Goal: Task Accomplishment & Management: Manage account settings

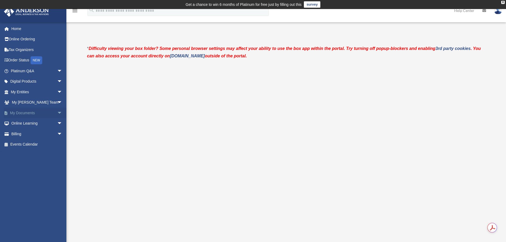
click at [24, 113] on link "My Documents arrow_drop_down" at bounding box center [37, 113] width 67 height 11
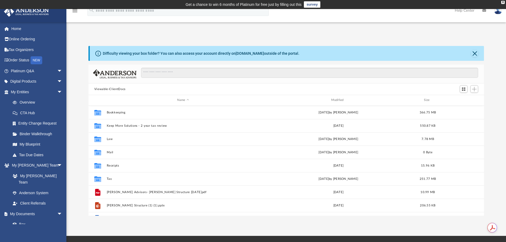
scroll to position [117, 392]
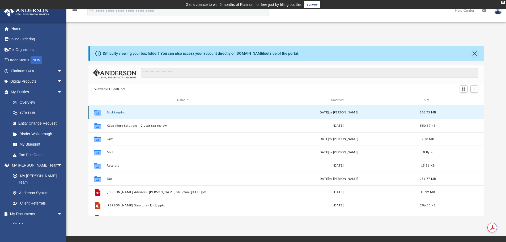
click at [113, 112] on button "Bookkeeping" at bounding box center [183, 112] width 153 height 3
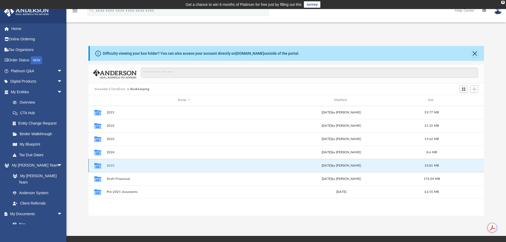
click at [121, 166] on button "2025" at bounding box center [184, 165] width 155 height 3
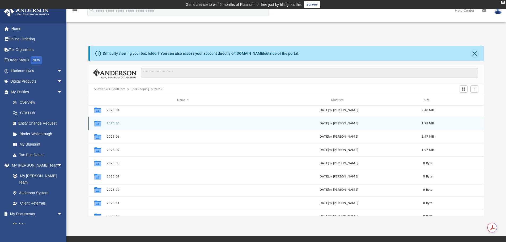
scroll to position [49, 0]
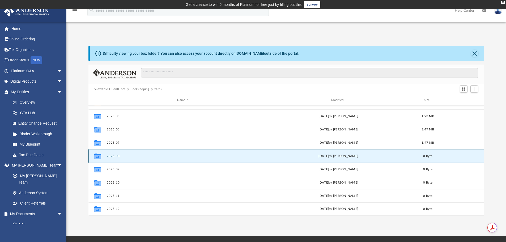
click at [136, 156] on button "2025.08" at bounding box center [183, 155] width 153 height 3
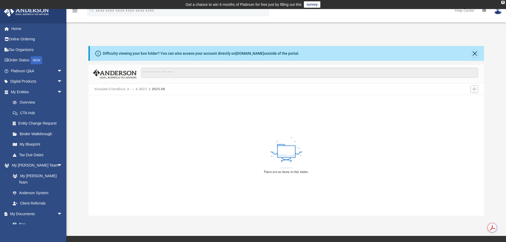
click at [140, 89] on button "2025" at bounding box center [143, 89] width 8 height 5
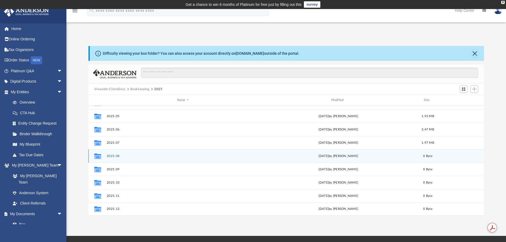
click at [150, 157] on button "2025.08" at bounding box center [183, 155] width 153 height 3
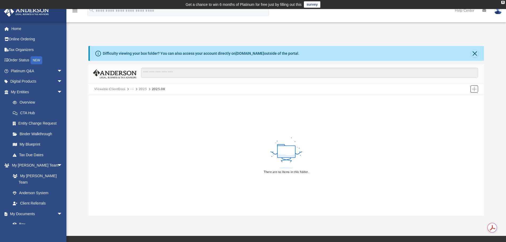
click at [474, 88] on span "Add" at bounding box center [474, 89] width 5 height 5
click at [464, 99] on li "Upload" at bounding box center [466, 100] width 17 height 6
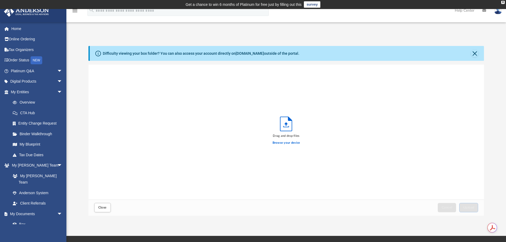
scroll to position [131, 392]
click at [292, 144] on label "Browse your device" at bounding box center [287, 143] width 28 height 5
click at [0, 0] on input "Browse your device" at bounding box center [0, 0] width 0 height 0
click at [467, 205] on button "Upload" at bounding box center [469, 207] width 19 height 9
click at [101, 207] on span "Close" at bounding box center [102, 207] width 9 height 3
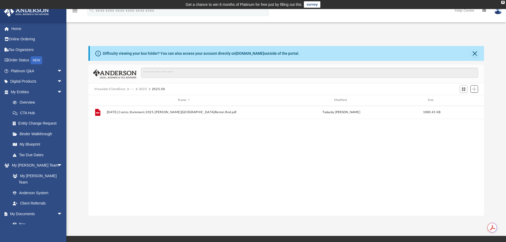
scroll to position [117, 392]
click at [474, 88] on span "Add" at bounding box center [474, 89] width 5 height 5
click at [464, 100] on li "Upload" at bounding box center [466, 100] width 17 height 6
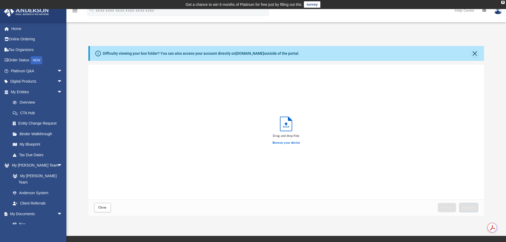
scroll to position [131, 392]
click at [286, 143] on label "Browse your device" at bounding box center [287, 143] width 28 height 5
click at [0, 0] on input "Browse your device" at bounding box center [0, 0] width 0 height 0
click at [467, 208] on span "Upload" at bounding box center [469, 207] width 11 height 3
click at [101, 206] on button "Close" at bounding box center [102, 207] width 16 height 9
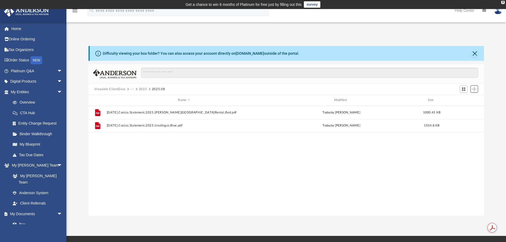
click at [474, 90] on span "Add" at bounding box center [474, 89] width 5 height 5
click at [465, 100] on li "Upload" at bounding box center [466, 100] width 17 height 6
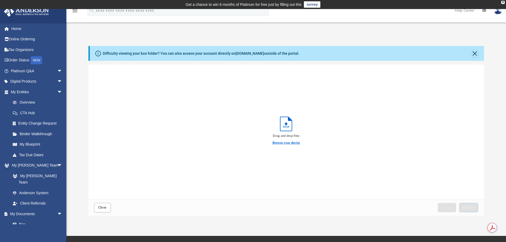
click at [279, 143] on label "Browse your device" at bounding box center [287, 143] width 28 height 5
click at [0, 0] on input "Browse your device" at bounding box center [0, 0] width 0 height 0
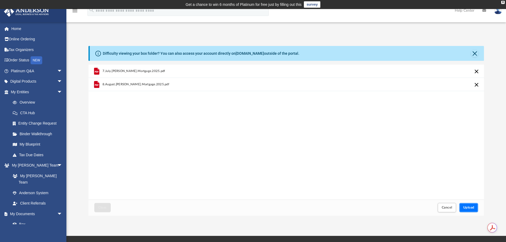
click at [466, 205] on button "Upload" at bounding box center [469, 207] width 19 height 9
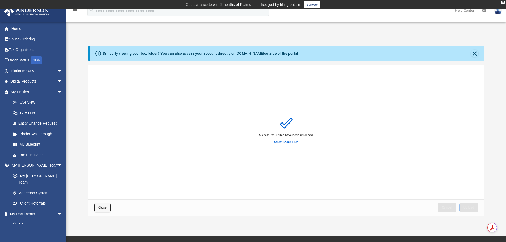
click at [102, 208] on span "Close" at bounding box center [102, 207] width 9 height 3
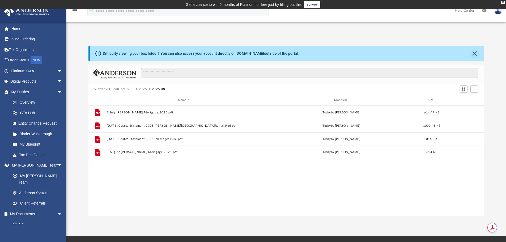
click at [142, 89] on button "2025" at bounding box center [143, 89] width 8 height 5
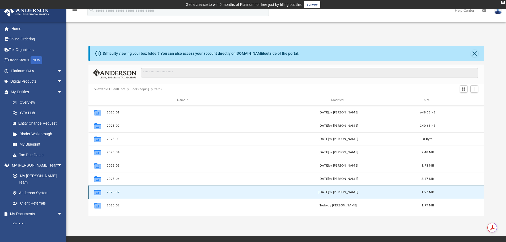
click at [115, 192] on button "2025.07" at bounding box center [183, 192] width 153 height 3
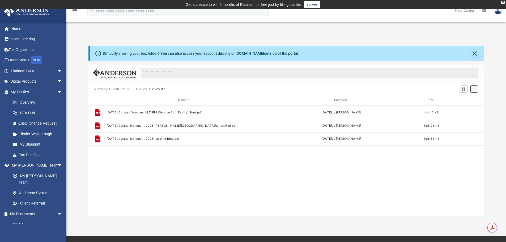
click at [474, 90] on span "Add" at bounding box center [474, 89] width 5 height 5
click at [464, 98] on li "Upload" at bounding box center [466, 100] width 17 height 6
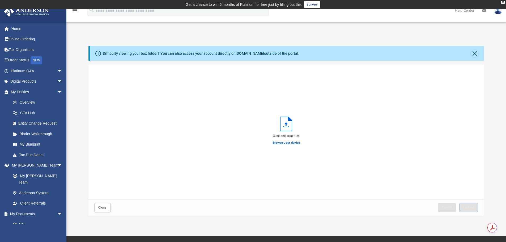
click at [283, 143] on label "Browse your device" at bounding box center [287, 143] width 28 height 5
click at [0, 0] on input "Browse your device" at bounding box center [0, 0] width 0 height 0
click at [465, 207] on span "Upload" at bounding box center [469, 207] width 11 height 3
click at [102, 208] on span "Close" at bounding box center [102, 207] width 9 height 3
